Goal: Task Accomplishment & Management: Manage account settings

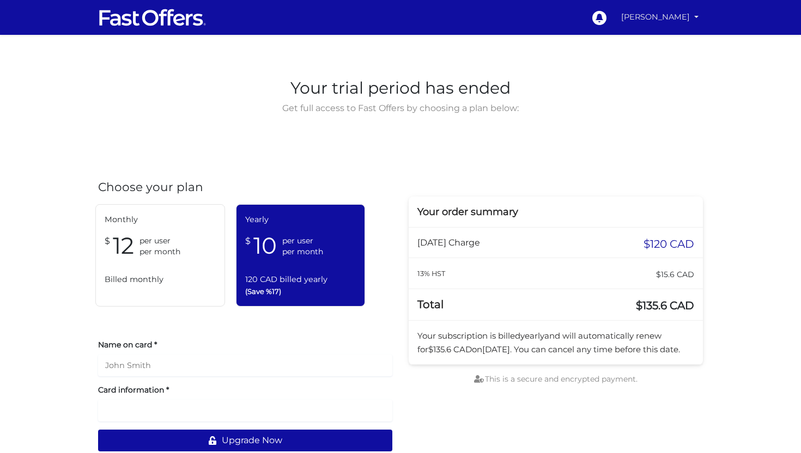
click at [681, 16] on link "[PERSON_NAME]" at bounding box center [660, 17] width 86 height 21
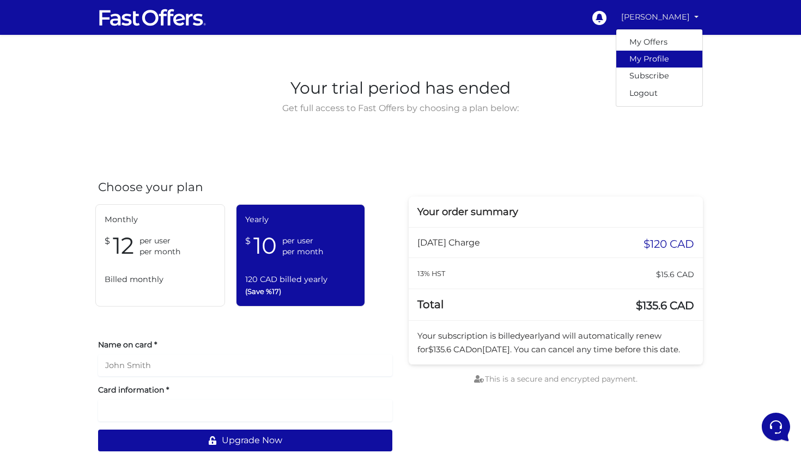
click at [648, 57] on link "My Profile" at bounding box center [659, 59] width 86 height 17
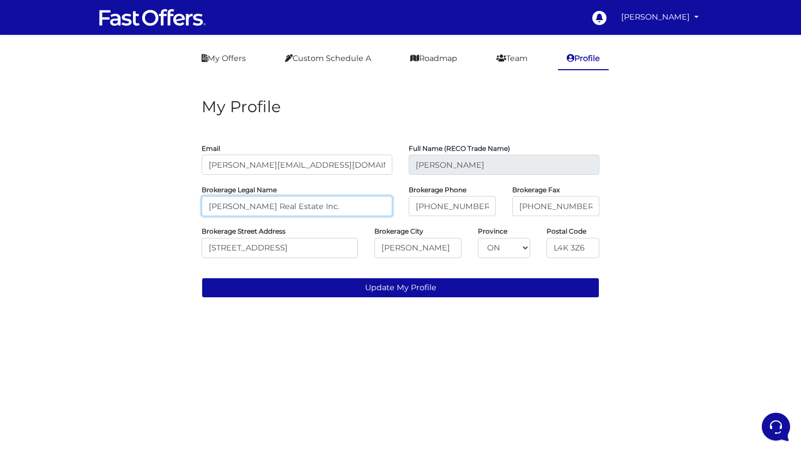
drag, startPoint x: 350, startPoint y: 204, endPoint x: 193, endPoint y: 166, distance: 160.9
click at [202, 167] on form "Email sarah@sarahcromie.com Full Name (RECO Trade Name) Sarah Cromie Brokerage …" at bounding box center [401, 208] width 398 height 177
type input "Toronto Lofts Realty Corp"
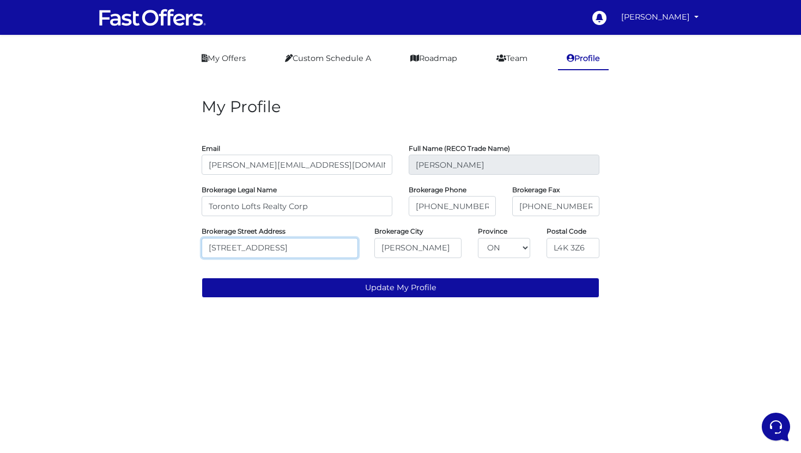
click at [304, 244] on input "390 Edgeley Blvd #18" at bounding box center [280, 248] width 156 height 20
drag, startPoint x: 474, startPoint y: 214, endPoint x: 392, endPoint y: 199, distance: 83.1
click at [392, 199] on div "Brokerage Legal Name Toronto Lofts Realty Corp Brokerage Phone 416-699-0825 Bro…" at bounding box center [400, 200] width 414 height 33
type input "Toro"
drag, startPoint x: 583, startPoint y: 212, endPoint x: 517, endPoint y: 205, distance: 66.3
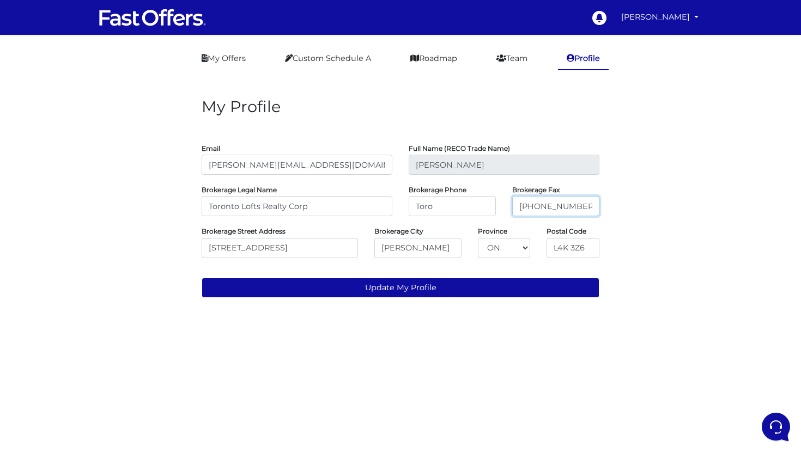
click at [519, 205] on input "416-699-0825" at bounding box center [555, 206] width 87 height 20
click at [449, 207] on input "Toro" at bounding box center [452, 206] width 87 height 20
type input "T"
paste input "1179 King St W Suite 110, Toronto, ON M6K 3C5"
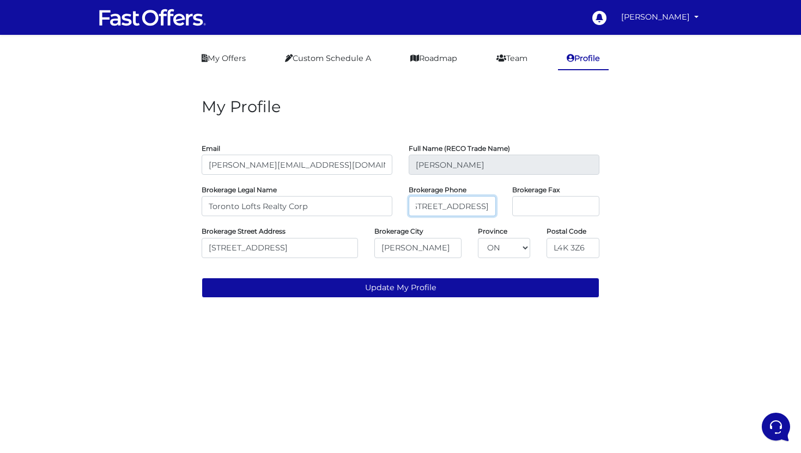
type input "1179 King St W Suite 110, Toronto, ON M6K 3C5"
drag, startPoint x: 308, startPoint y: 251, endPoint x: 173, endPoint y: 245, distance: 135.3
click at [173, 245] on div "My Profile Email sarah@sarahcromie.com Full Name (RECO Trade Name) Sarah Cromie…" at bounding box center [400, 194] width 621 height 226
paste input "1179 King St W Suite 110, Toronto, ON M6K 3C5"
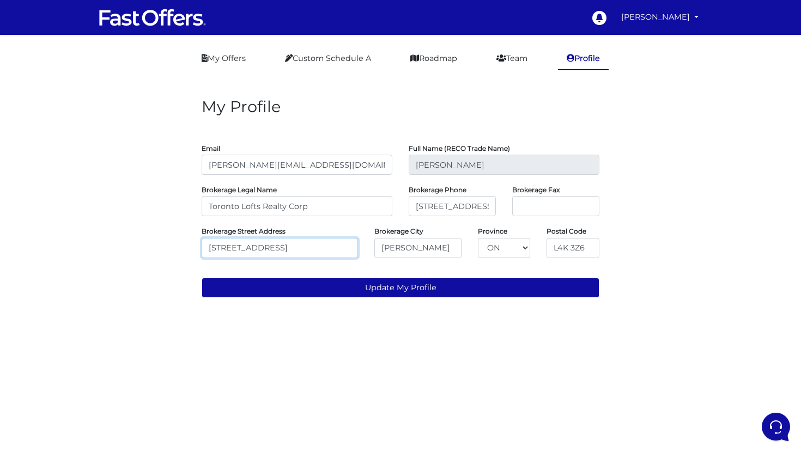
scroll to position [0, 36]
drag, startPoint x: 264, startPoint y: 247, endPoint x: 389, endPoint y: 249, distance: 124.8
click at [389, 249] on div "Brokerage Street Address 1179 King St W Suite 110, Toronto, ON M6K 3C5 Brokerag…" at bounding box center [400, 241] width 414 height 33
type input "[STREET_ADDRESS]"
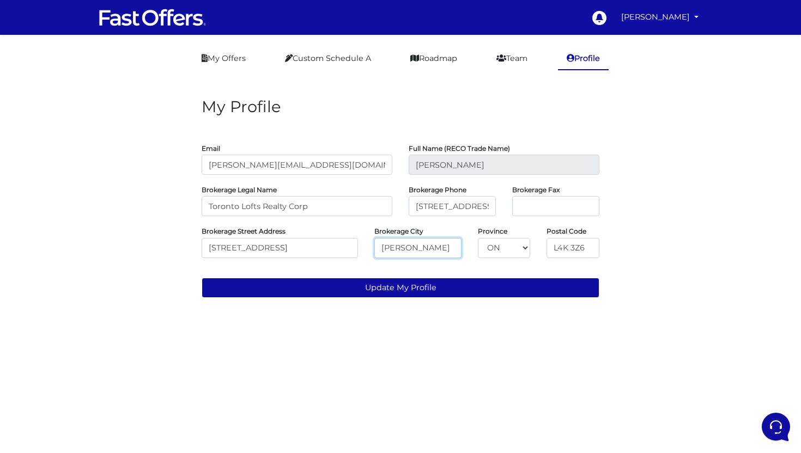
drag, startPoint x: 427, startPoint y: 246, endPoint x: 325, endPoint y: 242, distance: 102.6
click at [330, 243] on div "Brokerage Street Address 1179 King St W Suite 110 Brokerage City Vaughan Provin…" at bounding box center [400, 241] width 414 height 33
paste input ", Toronto, ON M6K 3C5"
drag, startPoint x: 403, startPoint y: 250, endPoint x: 524, endPoint y: 256, distance: 121.2
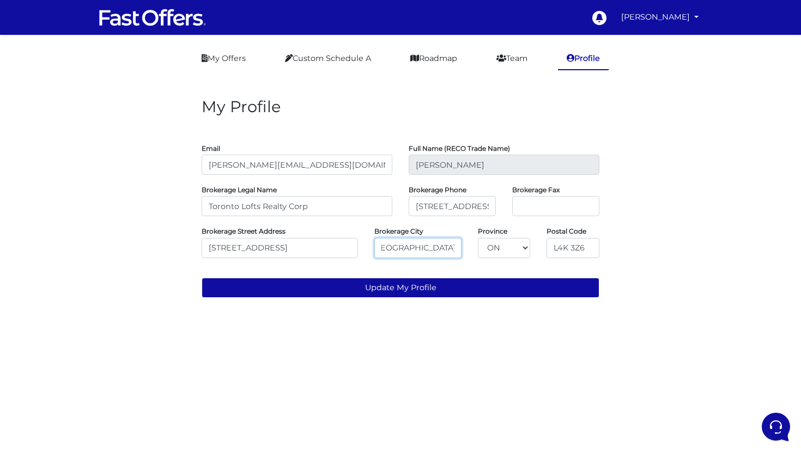
click at [524, 256] on div "Brokerage Street Address 1179 King St W Suite 110 Brokerage City , Toronto, ON …" at bounding box center [400, 241] width 414 height 33
click at [388, 249] on input ", Toronto," at bounding box center [417, 248] width 87 height 20
click at [436, 250] on input "Toronto," at bounding box center [417, 248] width 87 height 20
type input "[GEOGRAPHIC_DATA]"
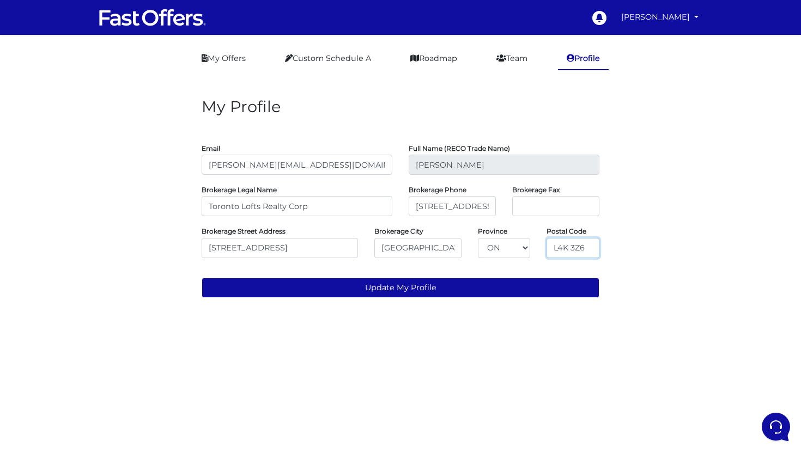
drag, startPoint x: 588, startPoint y: 249, endPoint x: 558, endPoint y: 191, distance: 65.1
click at [501, 233] on div "Brokerage Street Address 1179 King St W Suite 110 Brokerage City Toronto Provin…" at bounding box center [400, 241] width 414 height 33
paste input "ON M6K 3C5"
drag, startPoint x: 558, startPoint y: 250, endPoint x: 505, endPoint y: 239, distance: 54.0
click at [505, 239] on div "Brokerage Street Address 1179 King St W Suite 110 Brokerage City Toronto Provin…" at bounding box center [400, 241] width 414 height 33
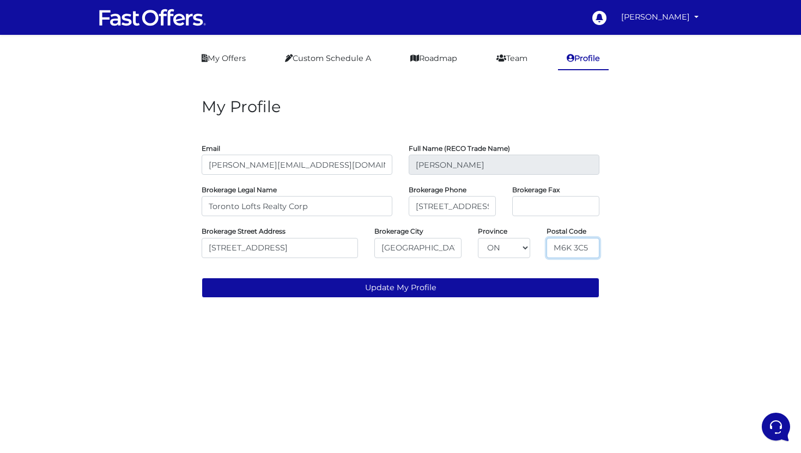
type input "M6K 3C5"
click at [471, 210] on input "1179 King St W Suite 110, Toronto, ON M6K 3C5" at bounding box center [452, 206] width 87 height 20
paste input "(416) 538-5638"
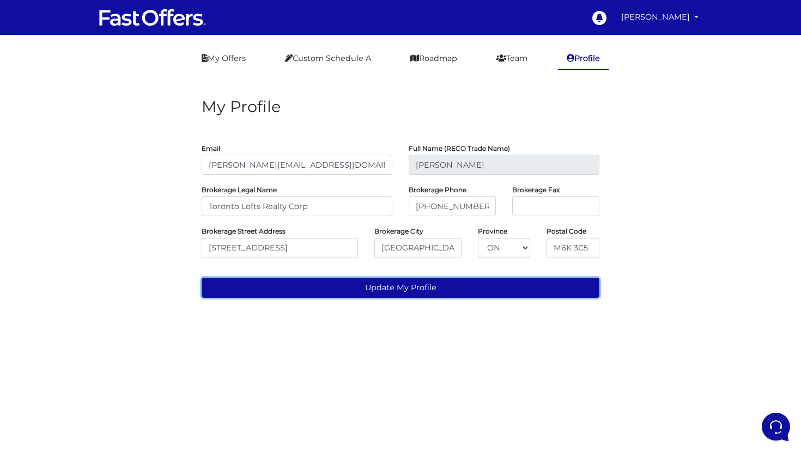
click at [497, 285] on button "Update My Profile" at bounding box center [401, 288] width 398 height 20
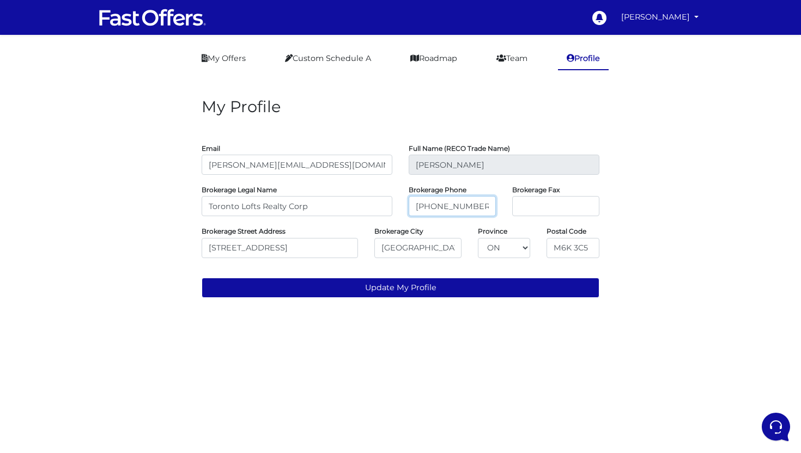
click at [434, 210] on input "(416) 538-5638" at bounding box center [452, 206] width 87 height 20
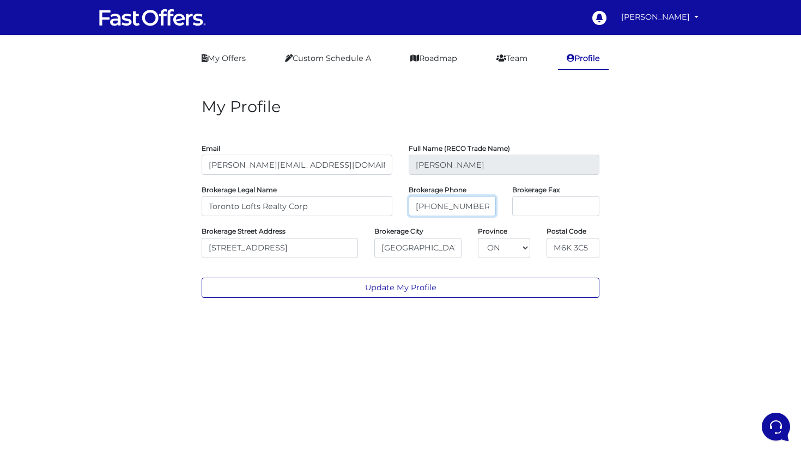
type input "[PHONE_NUMBER]"
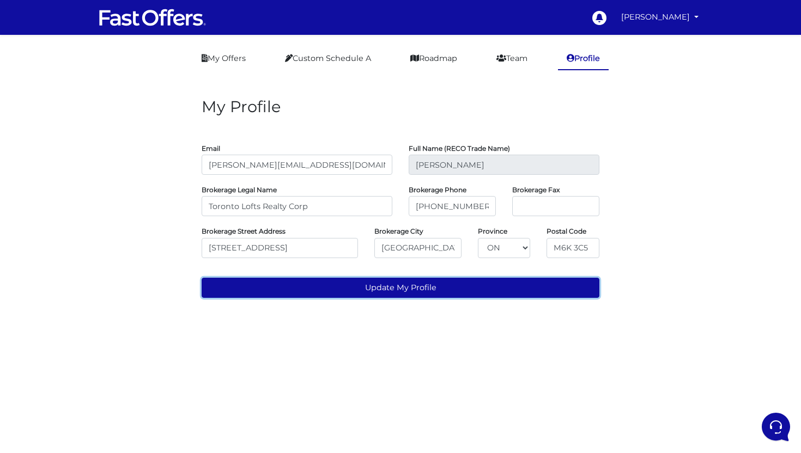
click at [440, 286] on button "Update My Profile" at bounding box center [401, 288] width 398 height 20
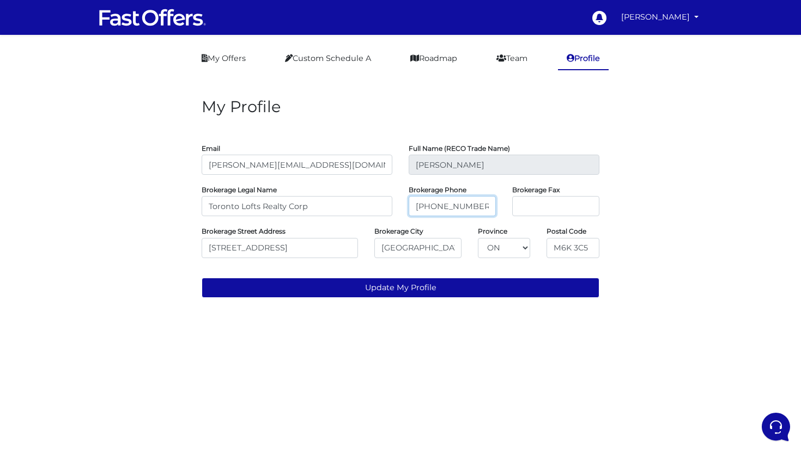
drag, startPoint x: 471, startPoint y: 213, endPoint x: 390, endPoint y: 191, distance: 83.9
click at [390, 191] on div "Brokerage Legal Name Toronto Lofts Realty Corp Brokerage Phone 416-538-5638 Bro…" at bounding box center [400, 200] width 414 height 33
click at [564, 211] on input "tel" at bounding box center [555, 206] width 87 height 20
paste input "[PHONE_NUMBER]"
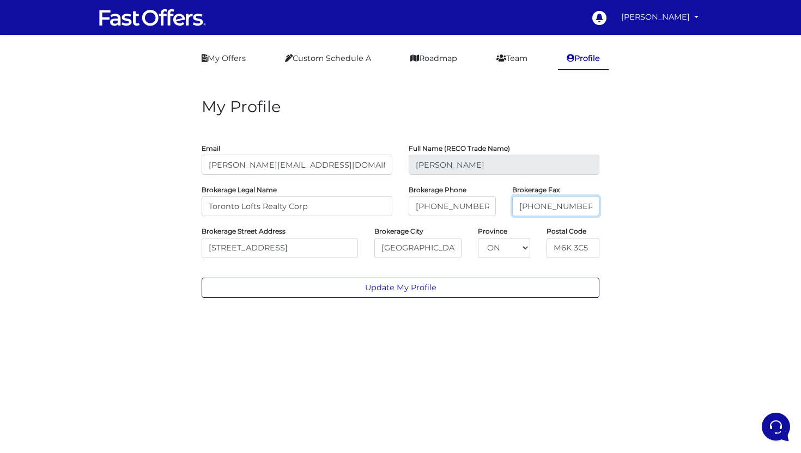
type input "[PHONE_NUMBER]"
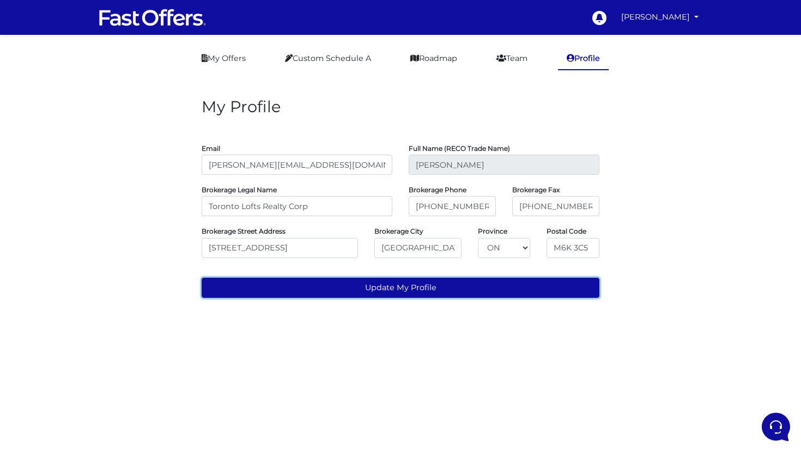
click at [461, 288] on button "Update My Profile" at bounding box center [401, 288] width 398 height 20
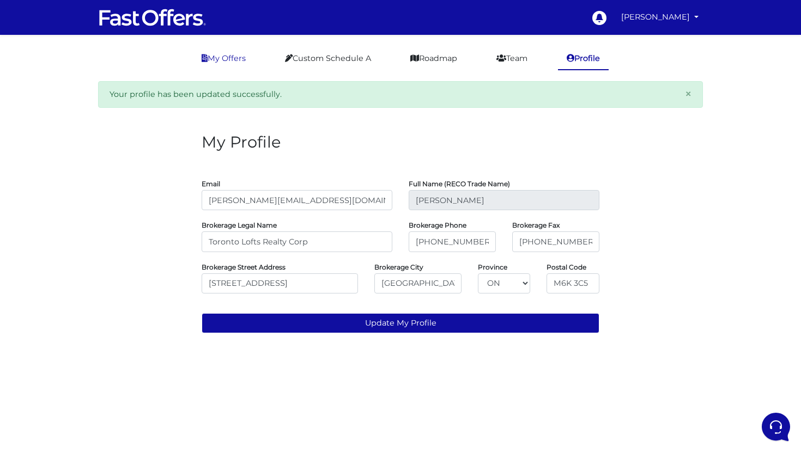
click at [230, 56] on link "My Offers" at bounding box center [224, 58] width 62 height 21
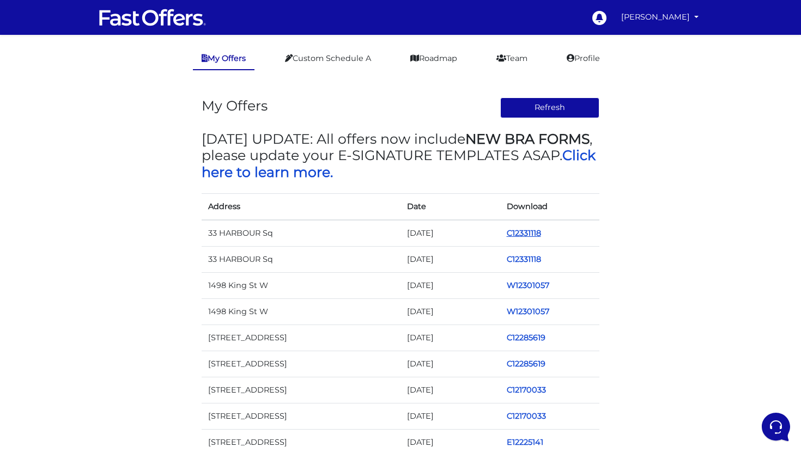
click at [508, 238] on link "C12331118" at bounding box center [524, 233] width 34 height 10
